Goal: Use online tool/utility: Utilize a website feature to perform a specific function

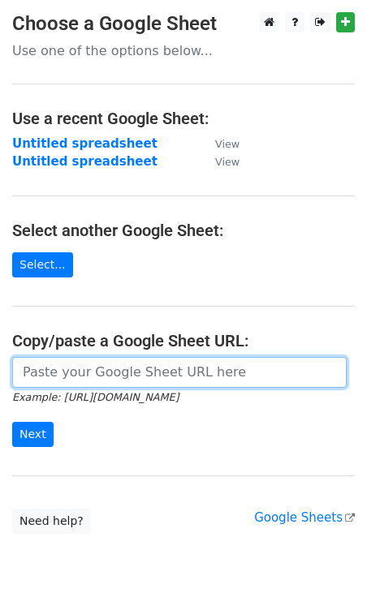
click at [167, 372] on input "url" at bounding box center [179, 372] width 334 height 31
paste input "[URL][DOMAIN_NAME]"
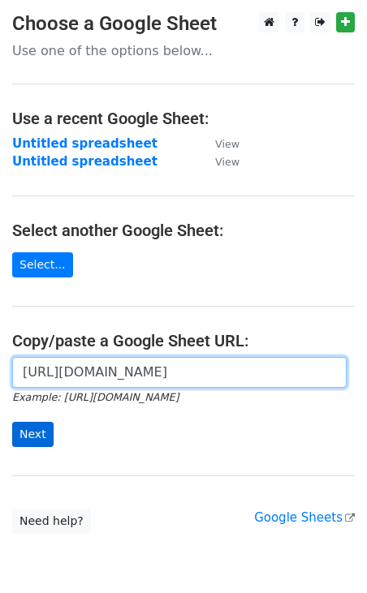
scroll to position [0, 368]
type input "[URL][DOMAIN_NAME]"
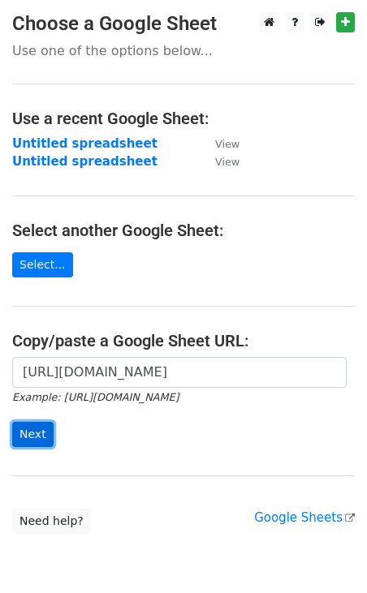
click at [18, 432] on input "Next" at bounding box center [32, 434] width 41 height 25
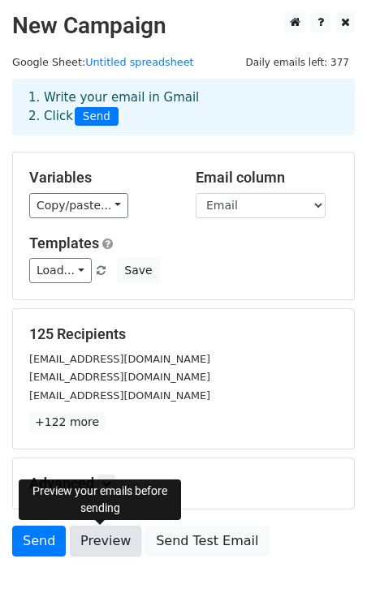
click at [115, 541] on link "Preview" at bounding box center [105, 541] width 71 height 31
